Goal: Task Accomplishment & Management: Manage account settings

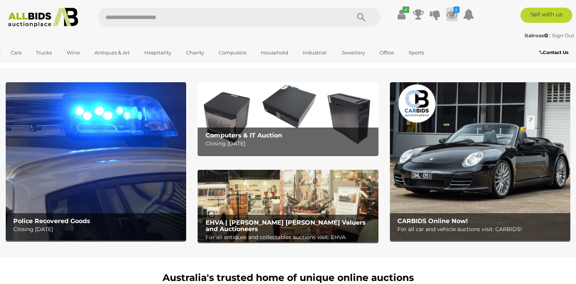
click at [455, 11] on icon "5" at bounding box center [456, 9] width 6 height 6
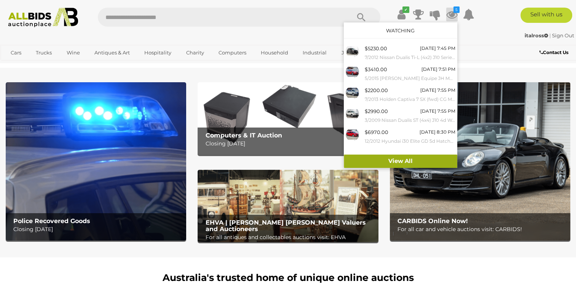
click at [396, 158] on link "View All" at bounding box center [400, 161] width 113 height 13
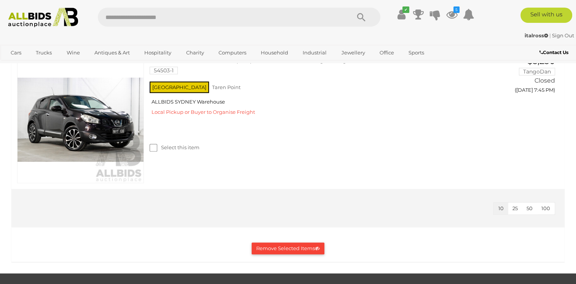
scroll to position [761, 0]
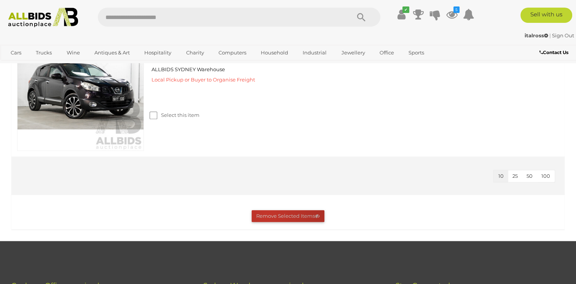
click at [266, 213] on button "Remove Selected Items" at bounding box center [288, 216] width 73 height 12
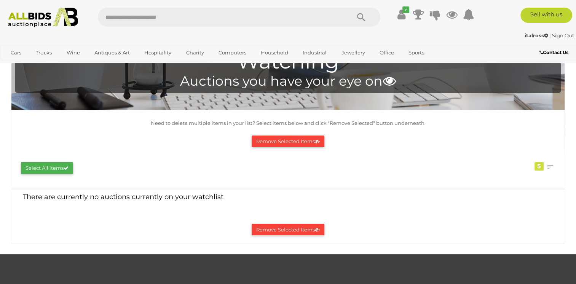
scroll to position [0, 0]
